Goal: Use online tool/utility: Utilize a website feature to perform a specific function

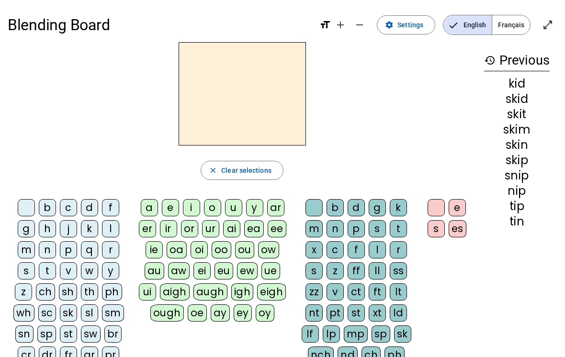
scroll to position [11, 0]
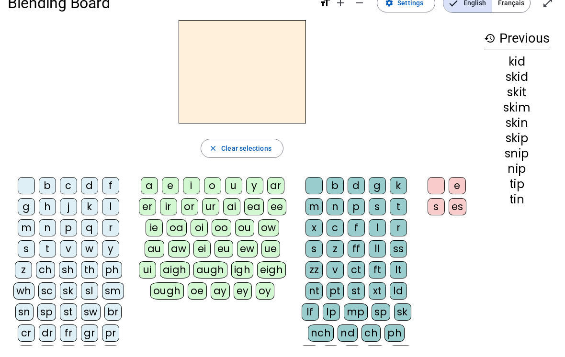
click at [73, 237] on div "p" at bounding box center [68, 238] width 17 height 17
click at [215, 193] on div "o" at bounding box center [212, 196] width 17 height 17
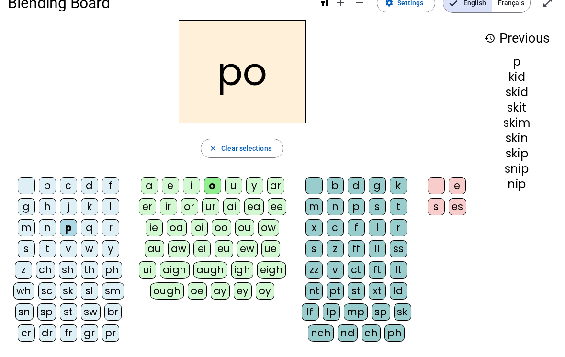
click at [403, 216] on div "t" at bounding box center [398, 217] width 17 height 17
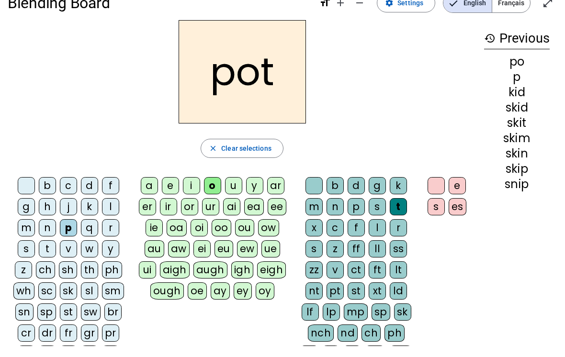
click at [48, 326] on div "sp" at bounding box center [46, 323] width 19 height 17
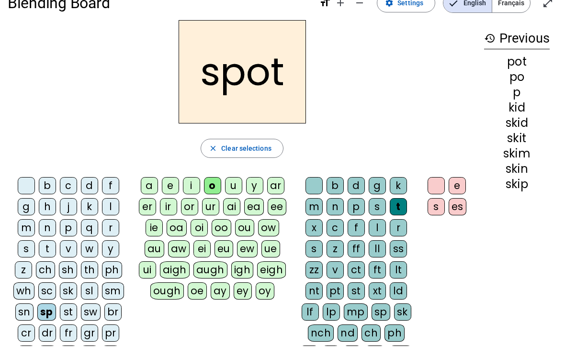
click at [93, 303] on div "sl" at bounding box center [89, 302] width 17 height 17
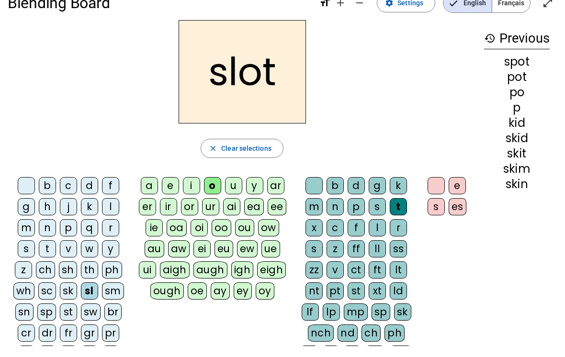
click at [340, 198] on div "b" at bounding box center [335, 196] width 17 height 17
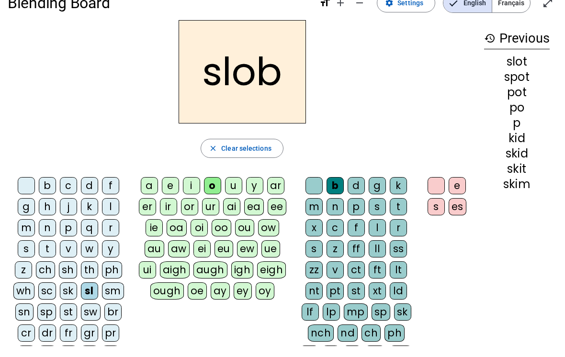
click at [33, 254] on div "s" at bounding box center [26, 260] width 17 height 17
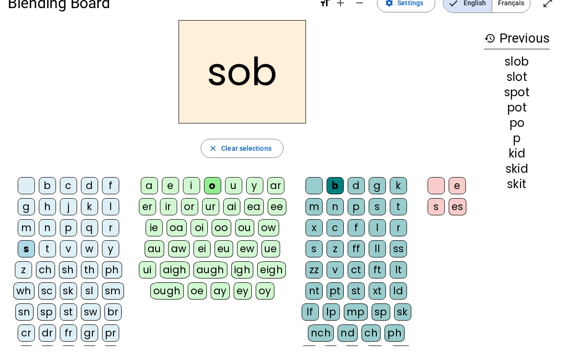
click at [71, 193] on div "c" at bounding box center [68, 196] width 17 height 17
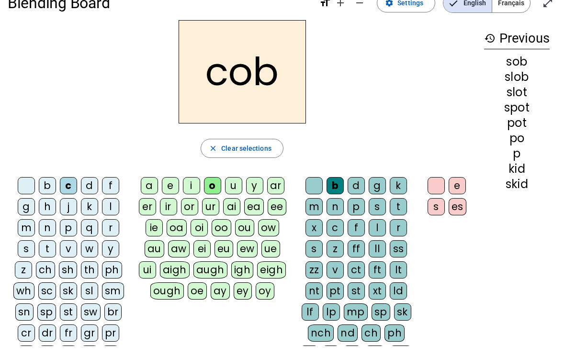
click at [398, 217] on div "t" at bounding box center [398, 217] width 17 height 17
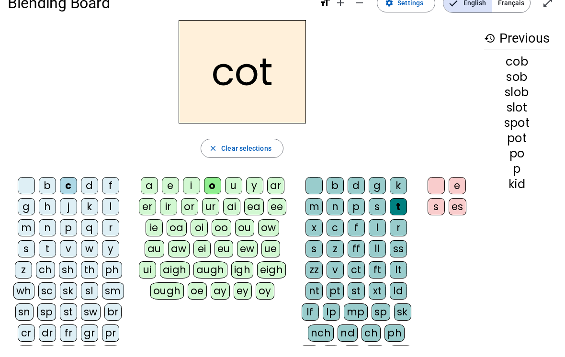
click at [356, 300] on div "st" at bounding box center [356, 302] width 17 height 17
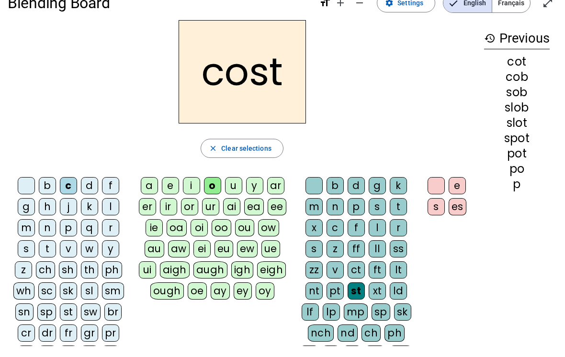
click at [115, 219] on div "l" at bounding box center [110, 217] width 17 height 17
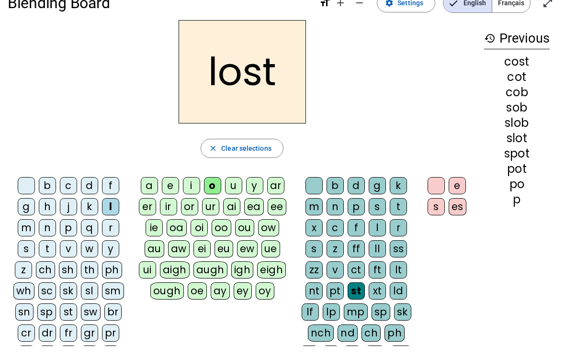
click at [150, 195] on div "a" at bounding box center [149, 196] width 17 height 17
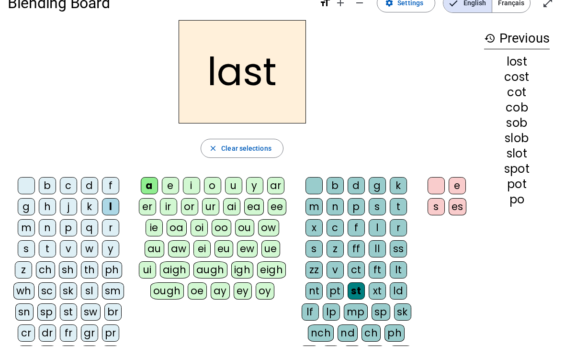
click at [199, 196] on div "i" at bounding box center [191, 196] width 17 height 17
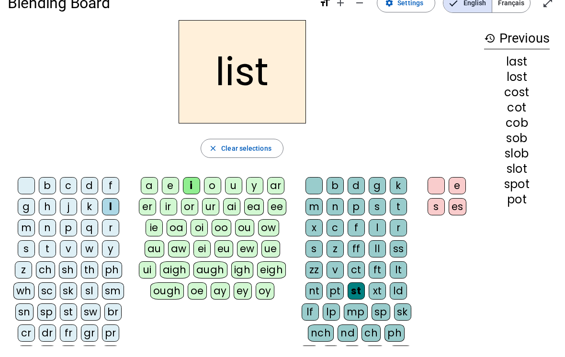
click at [35, 233] on div "m" at bounding box center [26, 238] width 17 height 17
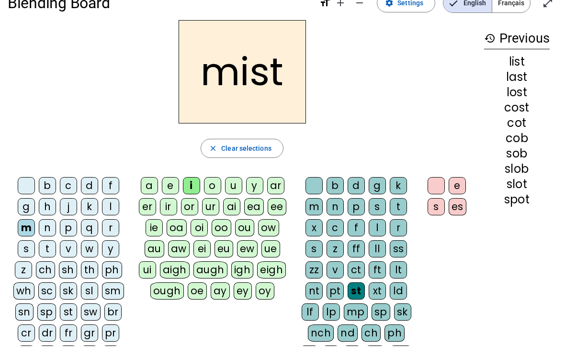
click at [339, 219] on div "n" at bounding box center [335, 217] width 17 height 17
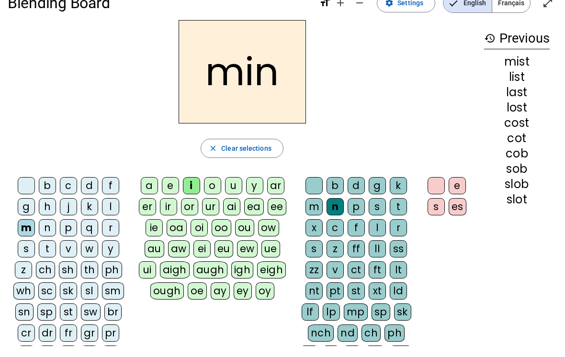
click at [313, 299] on div "nt" at bounding box center [314, 302] width 17 height 17
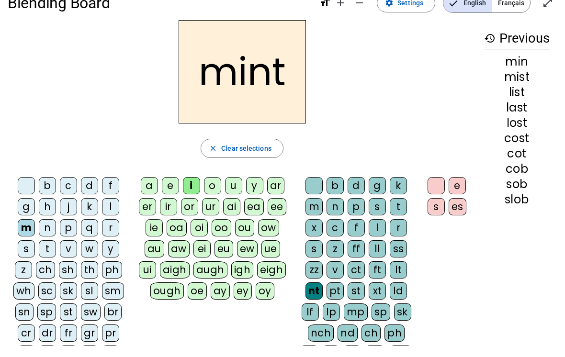
click at [117, 220] on div "l" at bounding box center [110, 217] width 17 height 17
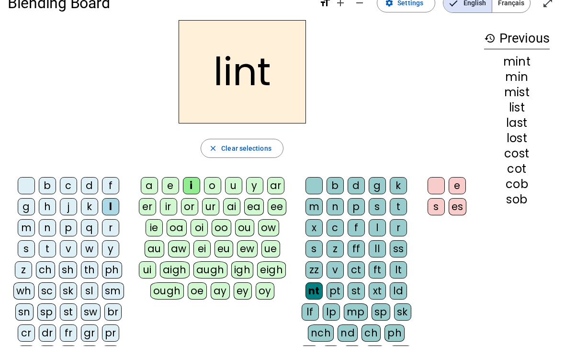
click at [398, 218] on div "t" at bounding box center [398, 217] width 17 height 17
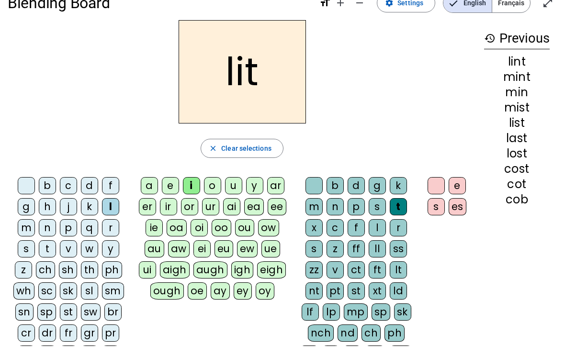
click at [216, 191] on div "o" at bounding box center [212, 196] width 17 height 17
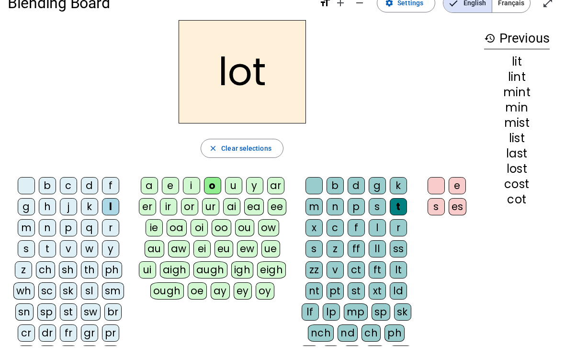
click at [383, 277] on div "ft" at bounding box center [377, 281] width 17 height 17
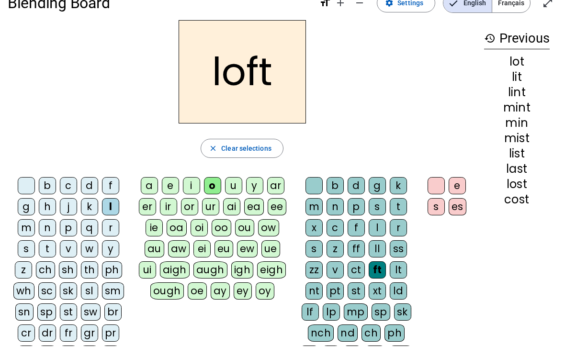
click at [28, 253] on div "s" at bounding box center [26, 260] width 17 height 17
